Goal: Task Accomplishment & Management: Manage account settings

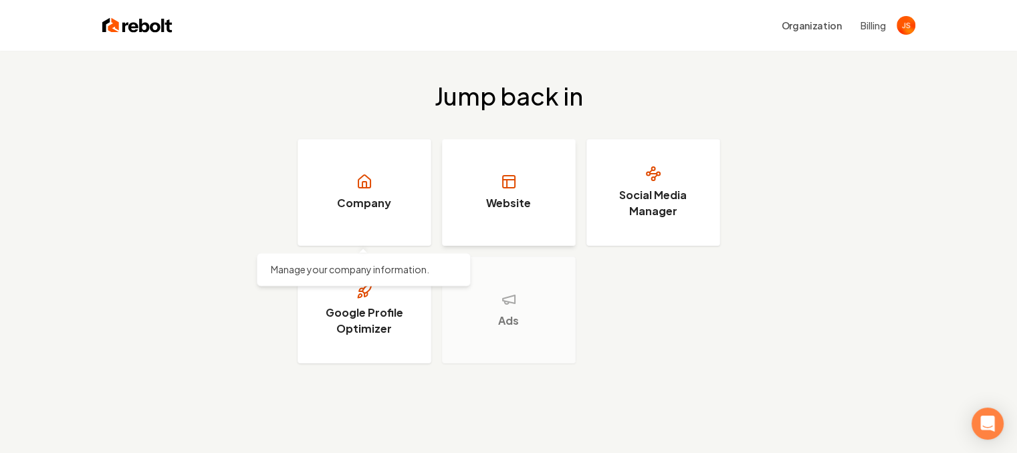
click at [464, 191] on link "Website" at bounding box center [509, 192] width 134 height 107
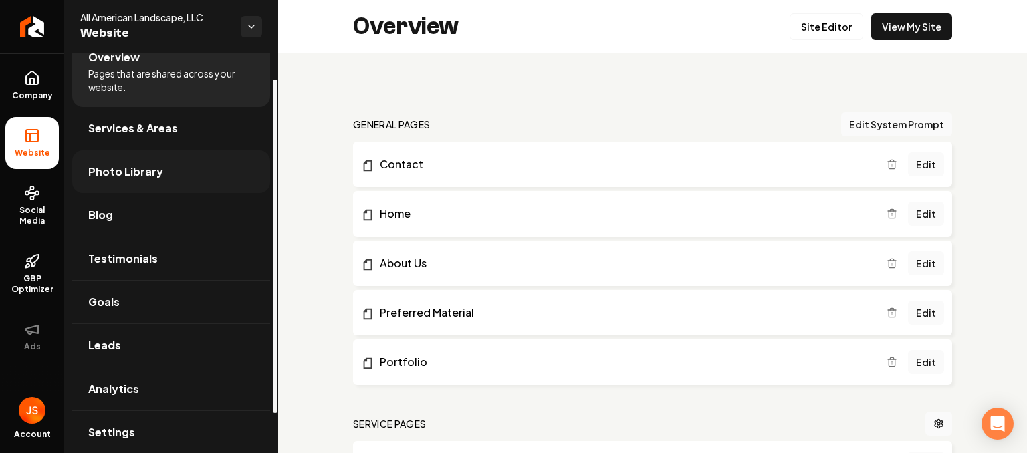
scroll to position [78, 0]
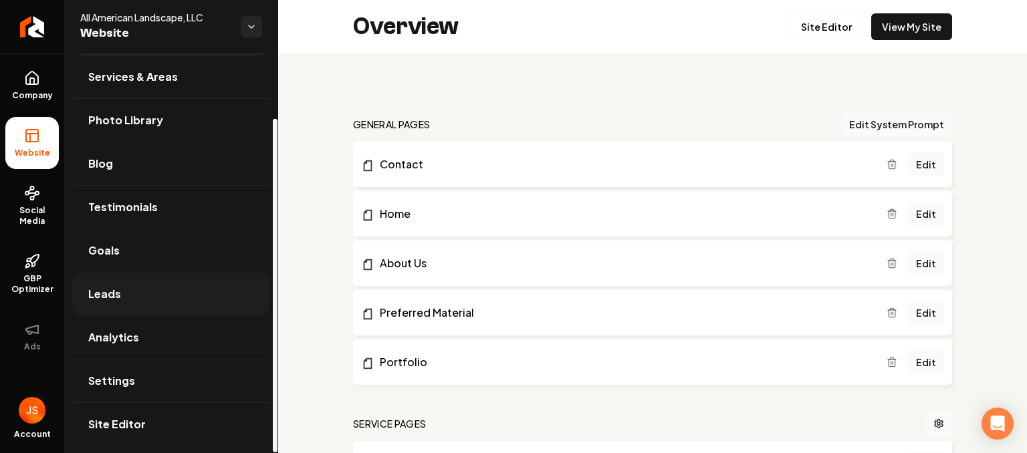
click at [146, 287] on link "Leads" at bounding box center [171, 294] width 198 height 43
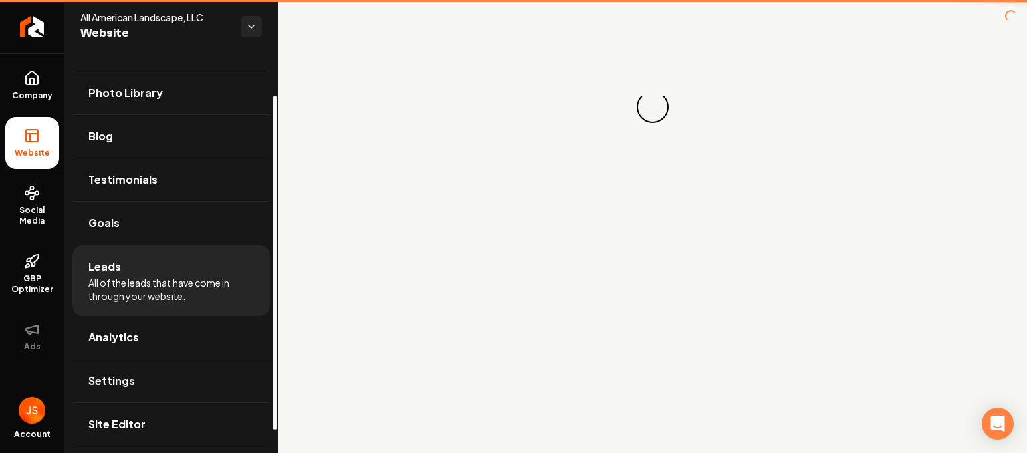
scroll to position [50, 0]
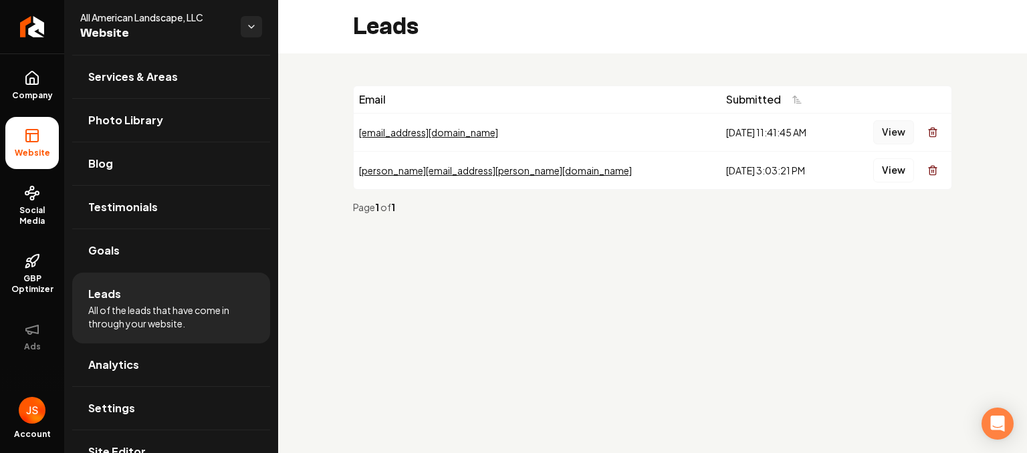
click at [893, 135] on button "View" at bounding box center [893, 132] width 41 height 24
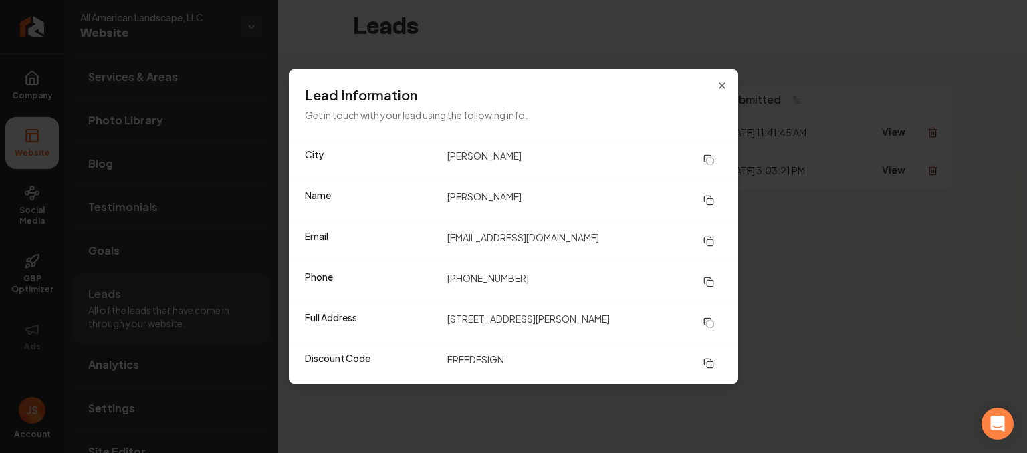
click at [730, 80] on div "Lead Information Get in touch with your lead using the following info." at bounding box center [513, 105] width 449 height 70
click at [727, 83] on div "Lead Information Get in touch with your lead using the following info." at bounding box center [513, 105] width 449 height 70
click at [713, 88] on h3 "Lead Information" at bounding box center [513, 95] width 417 height 19
click at [724, 86] on icon "button" at bounding box center [722, 85] width 11 height 11
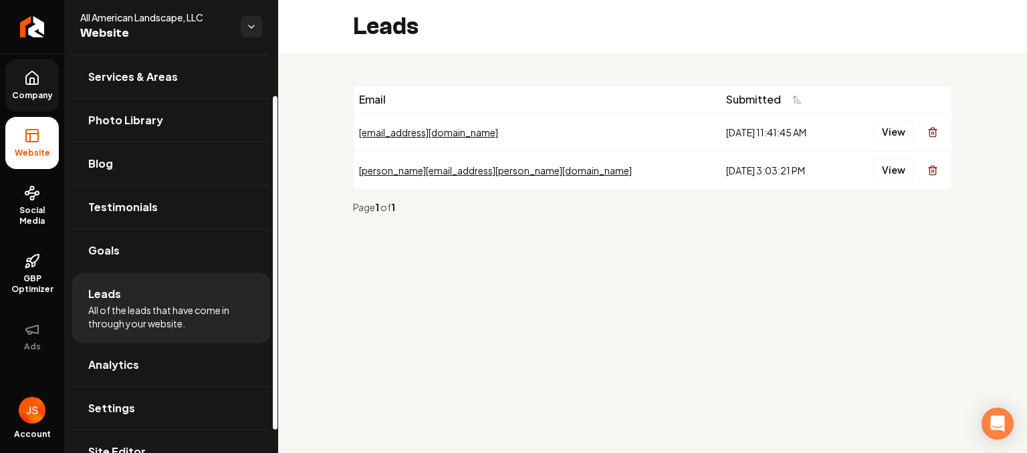
click at [54, 86] on link "Company" at bounding box center [31, 86] width 53 height 52
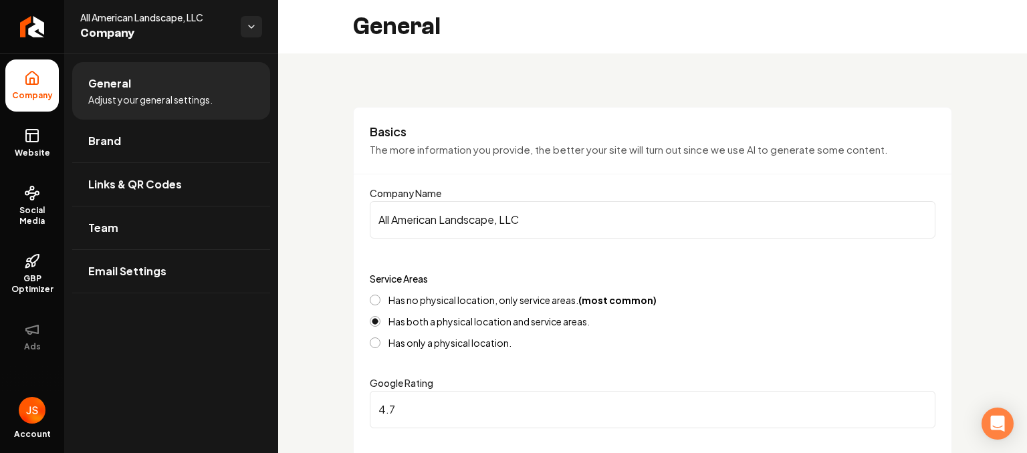
click at [2, 82] on ul "Company Website Social Media GBP Optimizer Ads" at bounding box center [32, 210] width 64 height 315
click at [26, 82] on icon at bounding box center [32, 78] width 12 height 13
